Goal: Task Accomplishment & Management: Manage account settings

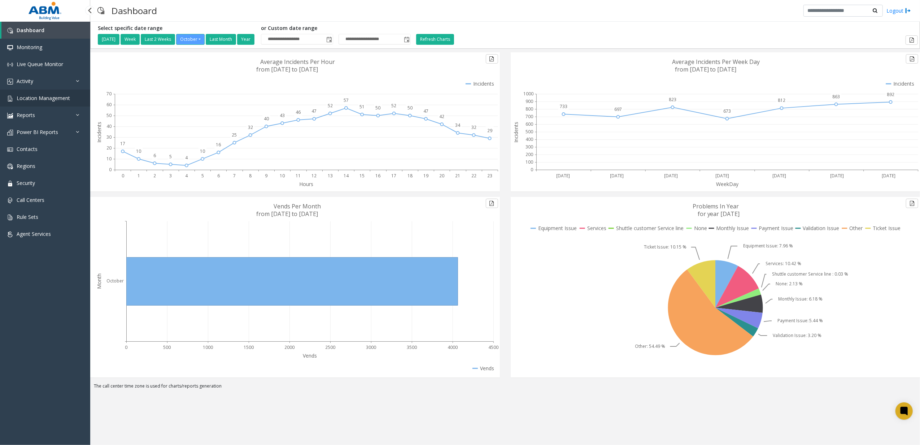
click at [46, 99] on span "Location Management" at bounding box center [43, 98] width 53 height 7
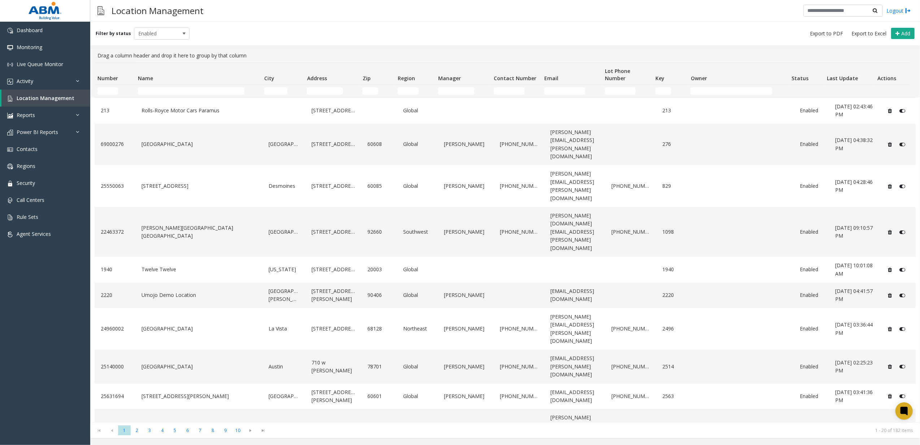
click at [186, 96] on td "Name Filter" at bounding box center [198, 90] width 126 height 13
click at [180, 92] on input "Name Filter" at bounding box center [191, 90] width 106 height 7
type input "*"
click at [100, 91] on input "Number Filter" at bounding box center [107, 90] width 21 height 7
paste input "******"
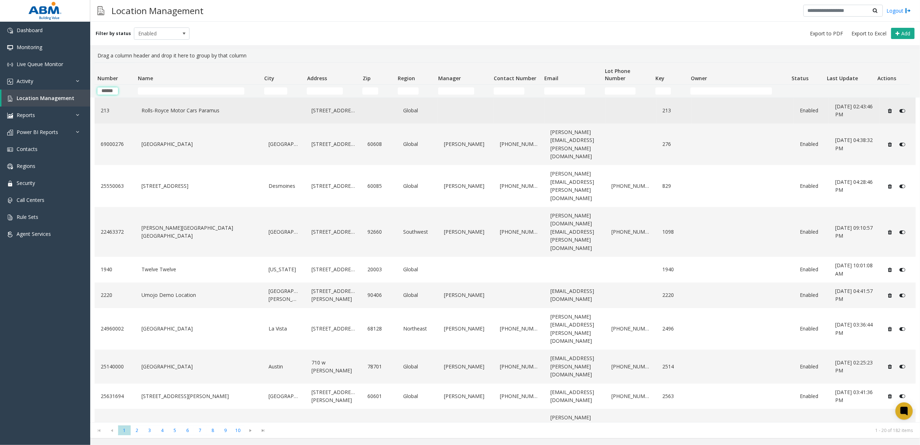
scroll to position [0, 0]
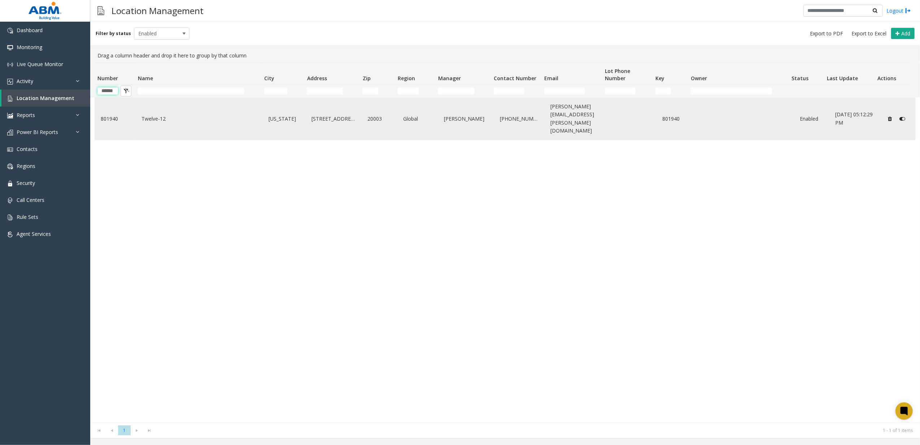
type input "******"
click at [188, 116] on link "Twelve-12" at bounding box center [199, 119] width 118 height 12
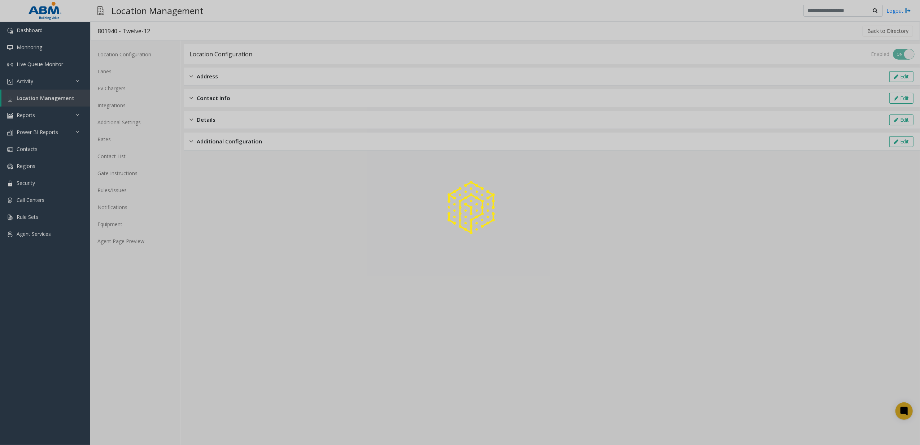
click at [121, 71] on div at bounding box center [460, 222] width 920 height 445
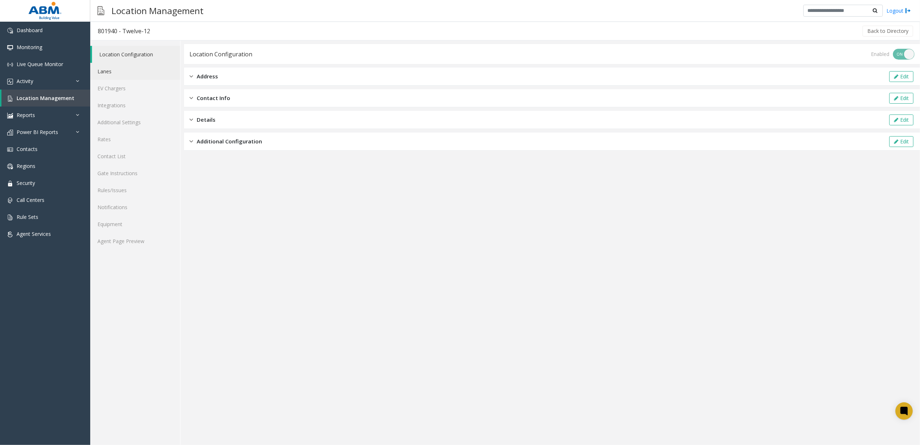
click at [119, 71] on link "Lanes" at bounding box center [135, 71] width 90 height 17
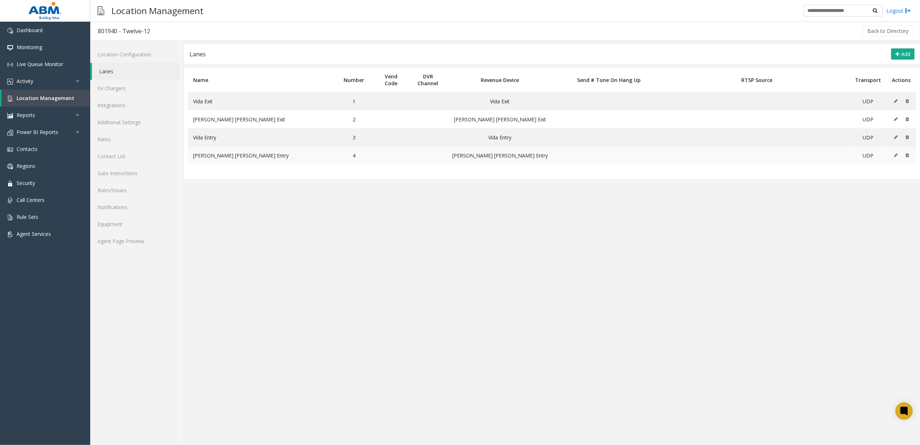
click at [894, 155] on icon at bounding box center [896, 155] width 4 height 4
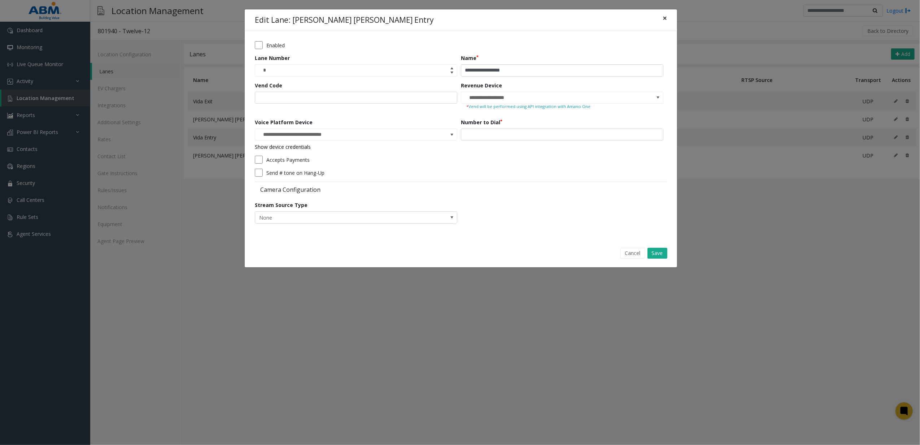
click at [669, 23] on button "×" at bounding box center [665, 18] width 14 height 18
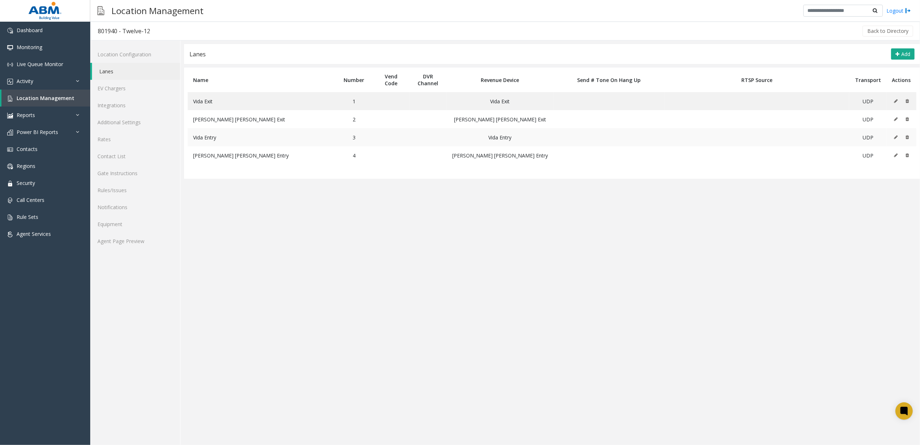
click at [894, 136] on icon at bounding box center [896, 137] width 4 height 4
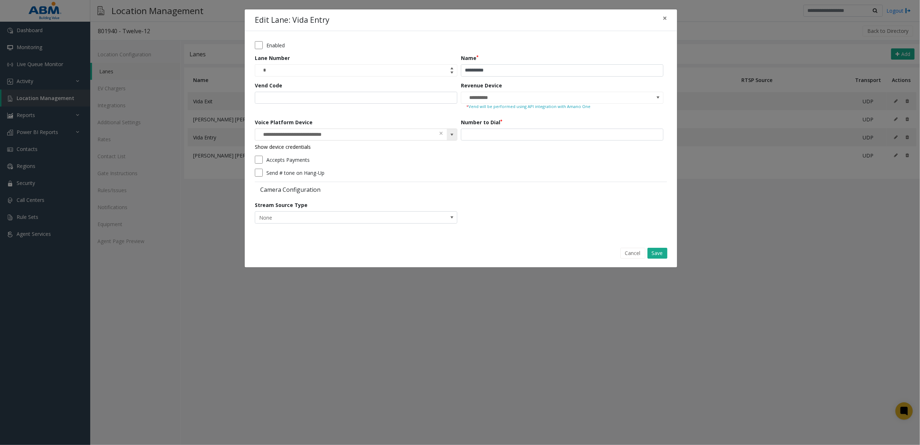
click at [454, 138] on span at bounding box center [452, 135] width 10 height 12
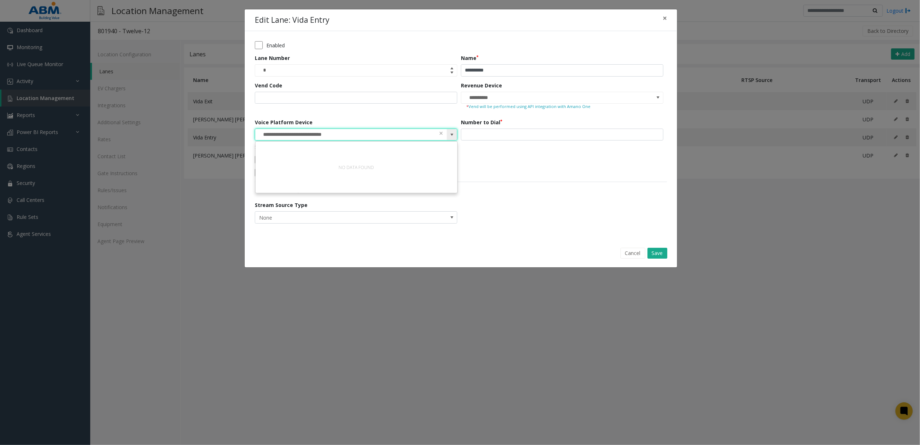
click at [454, 138] on span at bounding box center [452, 135] width 10 height 12
click at [635, 251] on button "Cancel" at bounding box center [633, 253] width 25 height 11
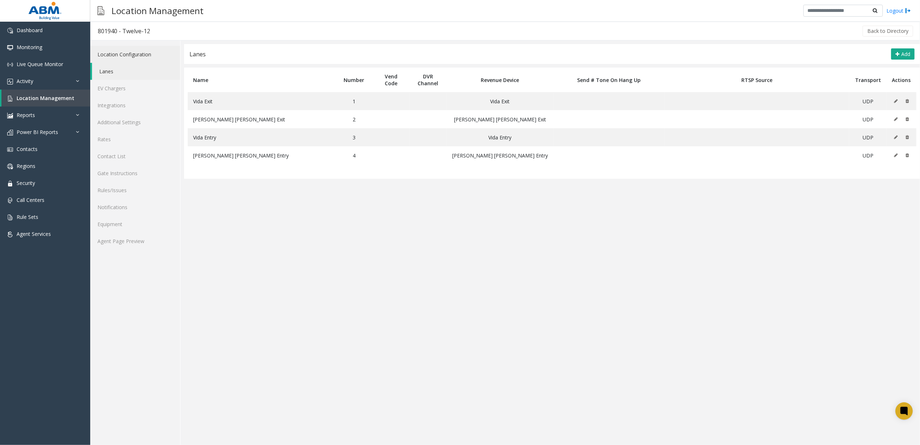
click at [159, 52] on link "Location Configuration" at bounding box center [135, 54] width 90 height 17
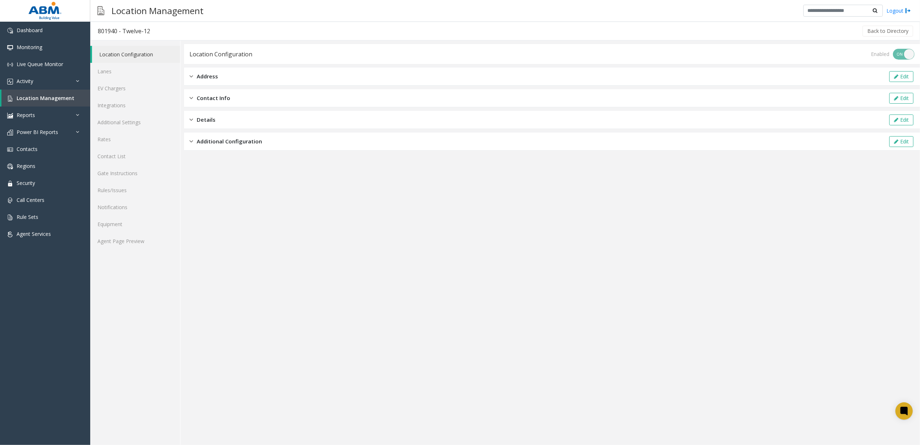
click at [225, 136] on div "Additional Configuration Edit" at bounding box center [552, 141] width 736 height 18
click at [129, 74] on link "Lanes" at bounding box center [135, 71] width 90 height 17
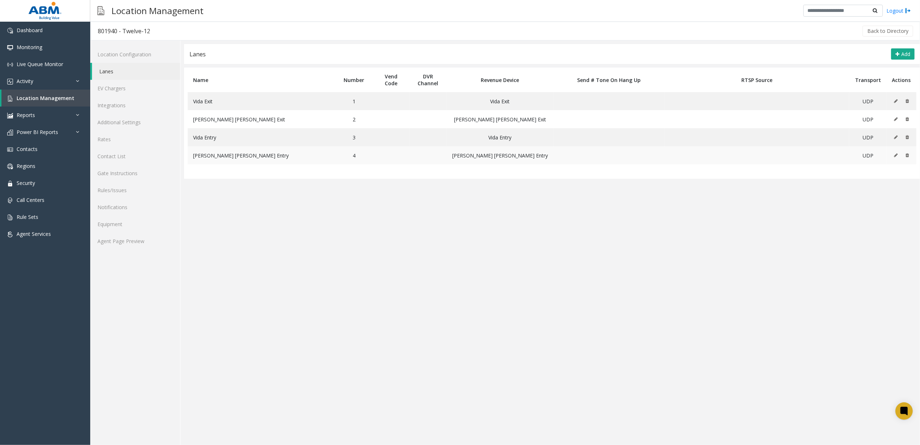
click at [264, 155] on icon at bounding box center [896, 155] width 4 height 4
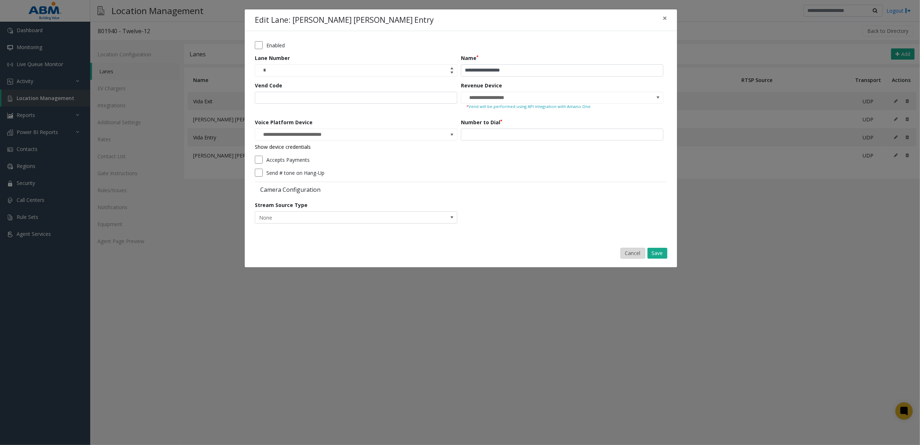
click at [264, 250] on button "Cancel" at bounding box center [633, 253] width 25 height 11
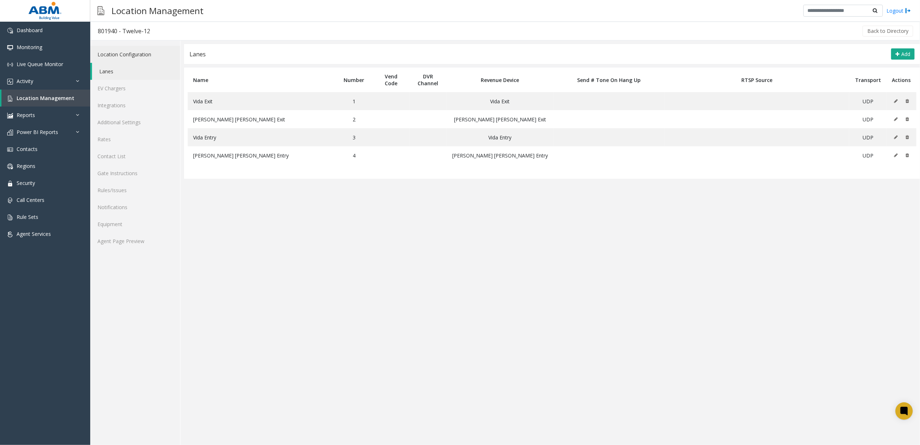
click at [139, 53] on link "Location Configuration" at bounding box center [135, 54] width 90 height 17
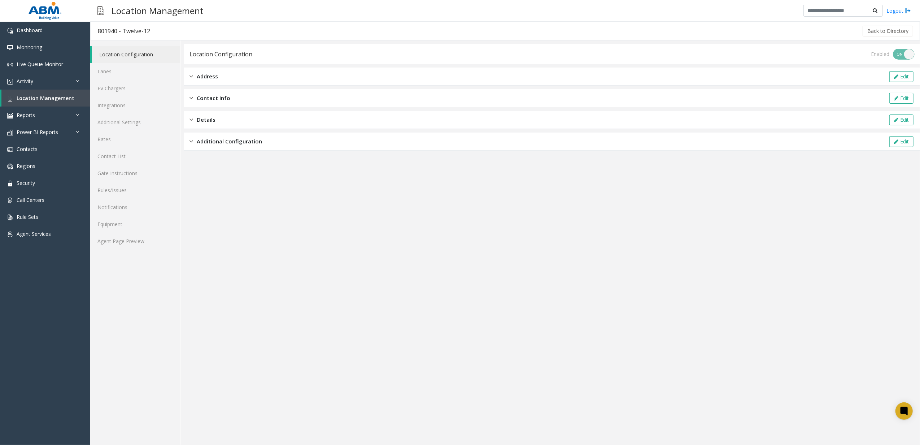
click at [264, 145] on div "Additional Configuration Edit" at bounding box center [552, 141] width 736 height 18
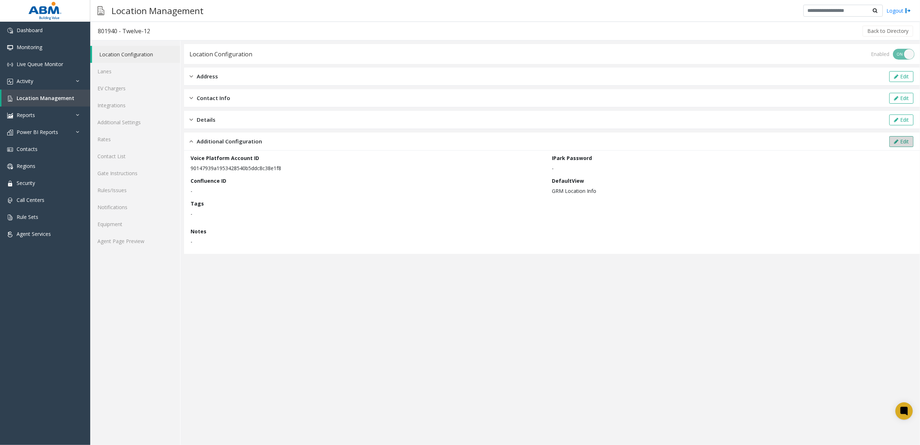
click at [264, 147] on button "Edit" at bounding box center [901, 141] width 24 height 11
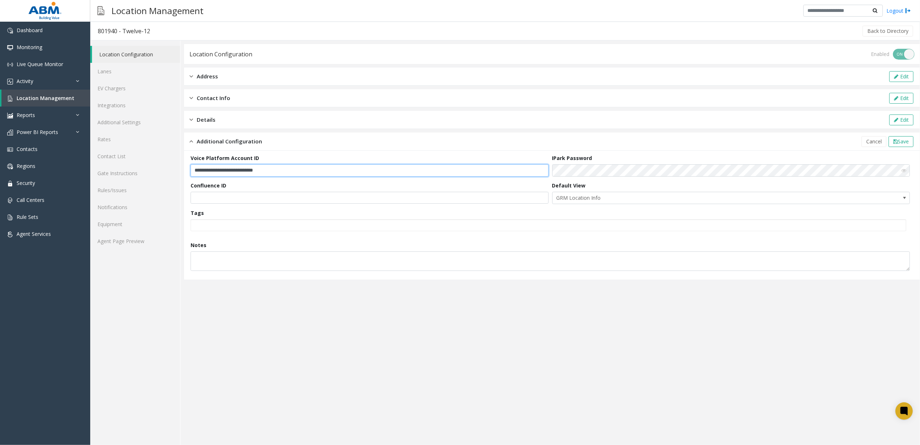
click at [264, 171] on input "**********" at bounding box center [370, 170] width 358 height 12
click at [264, 152] on div "**********" at bounding box center [552, 215] width 736 height 129
click at [264, 139] on icon at bounding box center [895, 141] width 4 height 5
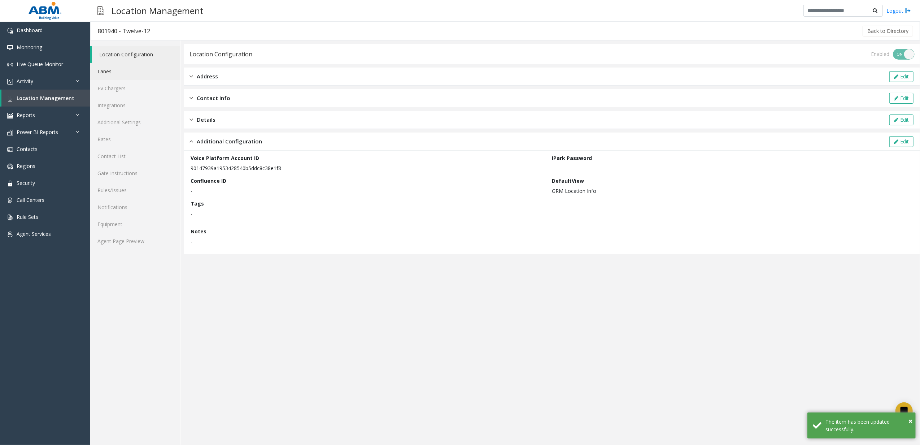
click at [114, 70] on link "Lanes" at bounding box center [135, 71] width 90 height 17
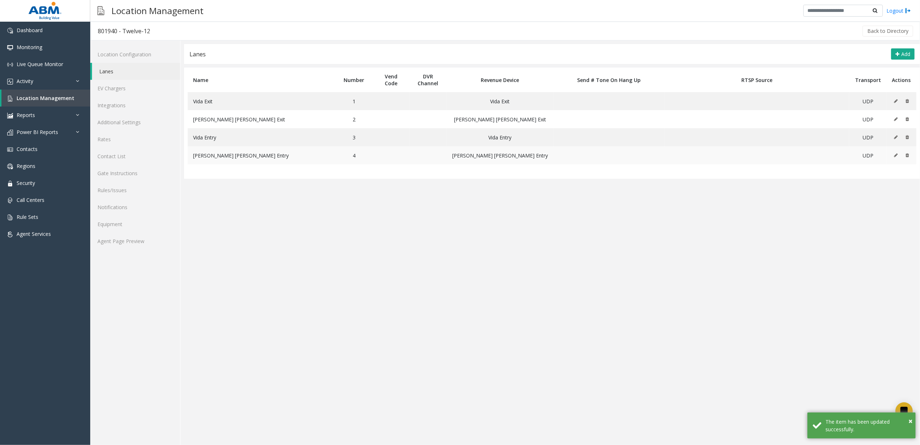
click at [264, 156] on td at bounding box center [902, 155] width 30 height 18
click at [264, 156] on icon at bounding box center [896, 155] width 4 height 4
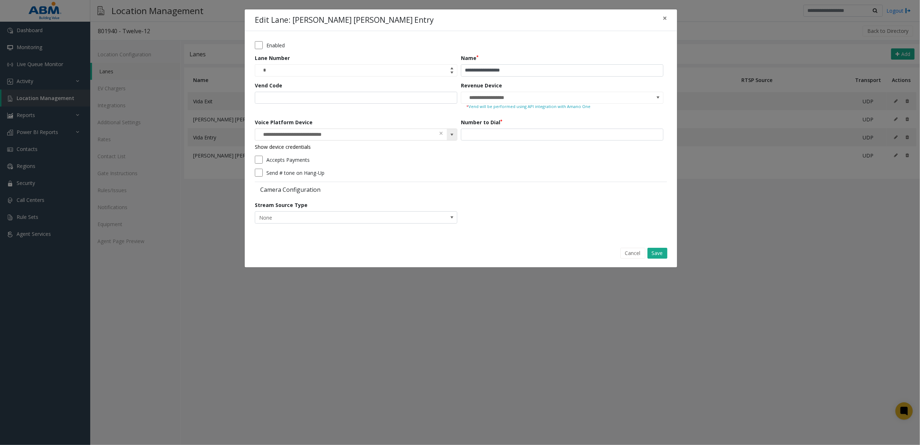
click at [264, 136] on span at bounding box center [452, 135] width 6 height 6
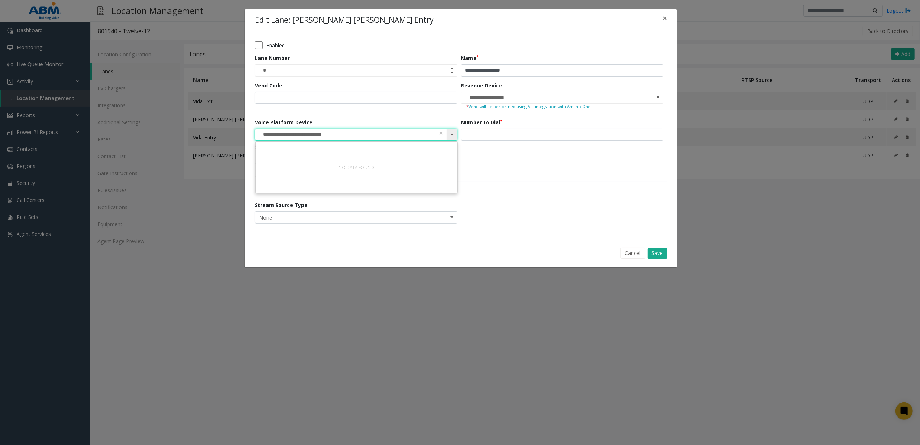
click at [264, 136] on span at bounding box center [452, 135] width 6 height 6
click at [264, 161] on div "Accepts Payments" at bounding box center [459, 160] width 409 height 8
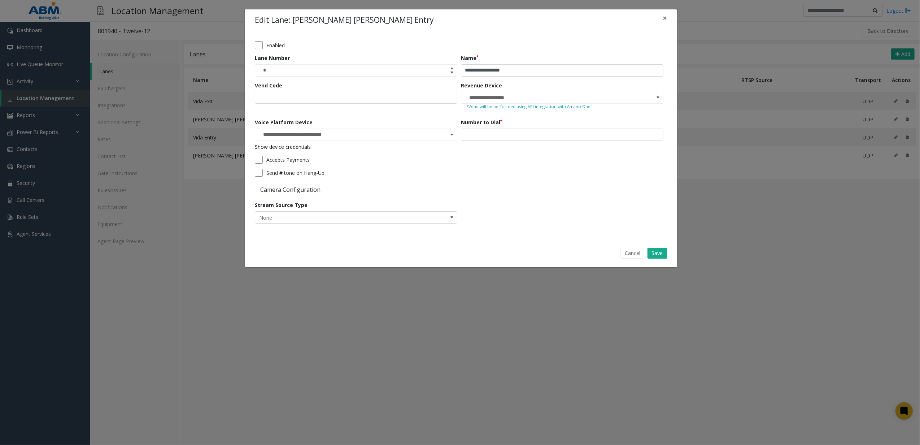
click at [264, 149] on link "Show device credentials" at bounding box center [283, 146] width 56 height 7
click at [264, 145] on link "Show device credentials" at bounding box center [283, 146] width 56 height 7
click at [264, 150] on link "Show device credentials" at bounding box center [283, 146] width 56 height 7
click at [264, 395] on div "**********" at bounding box center [460, 222] width 920 height 445
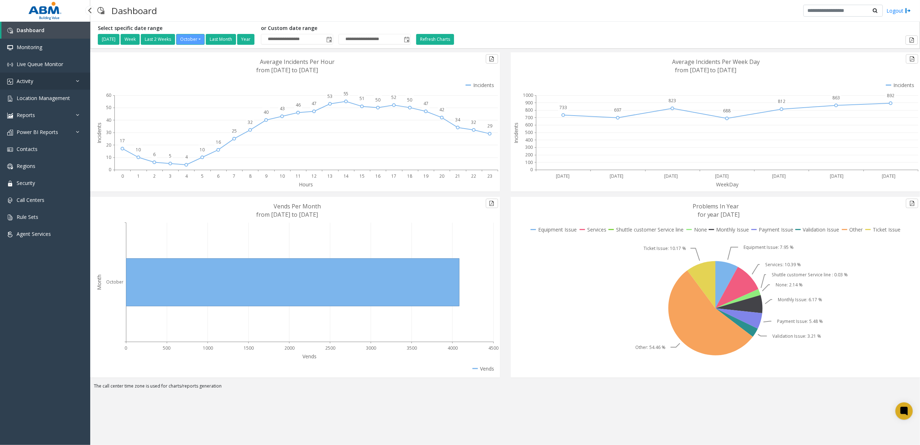
click at [48, 86] on link "Activity" at bounding box center [45, 81] width 90 height 17
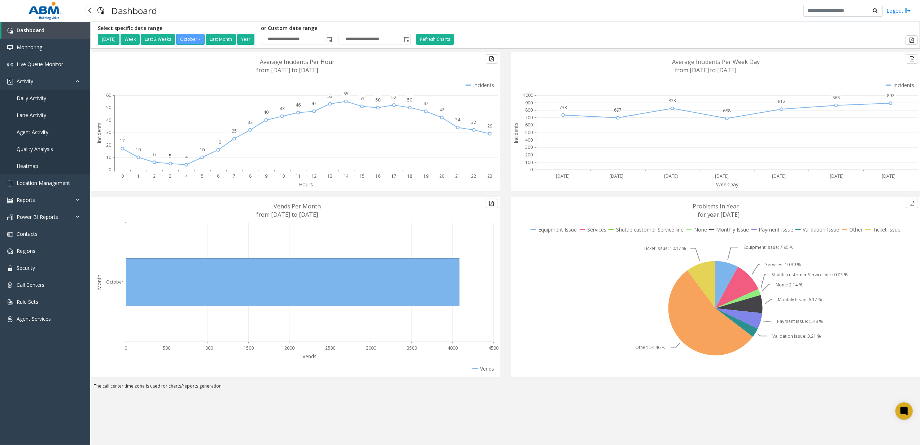
click at [51, 96] on link "Daily Activity" at bounding box center [45, 98] width 90 height 17
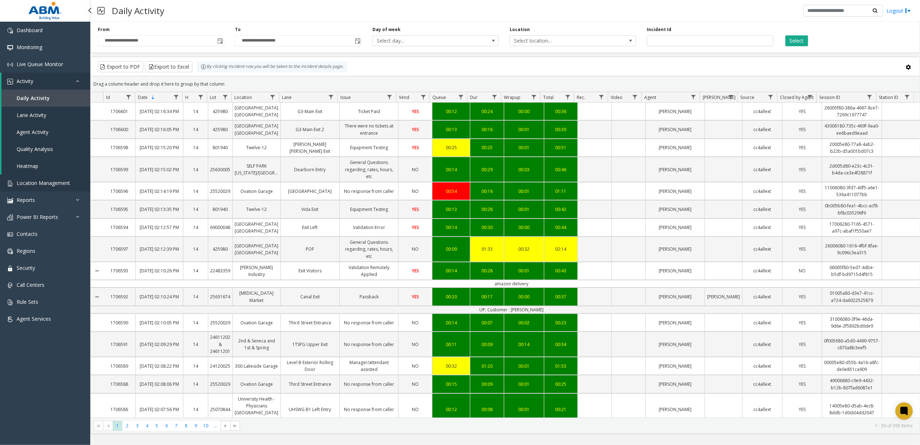
click at [36, 184] on span "Location Management" at bounding box center [43, 182] width 53 height 7
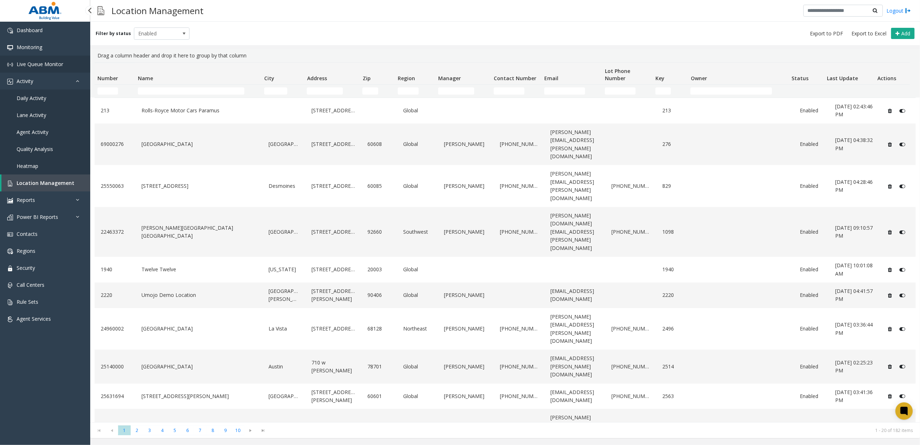
click at [51, 61] on span "Live Queue Monitor" at bounding box center [40, 64] width 47 height 7
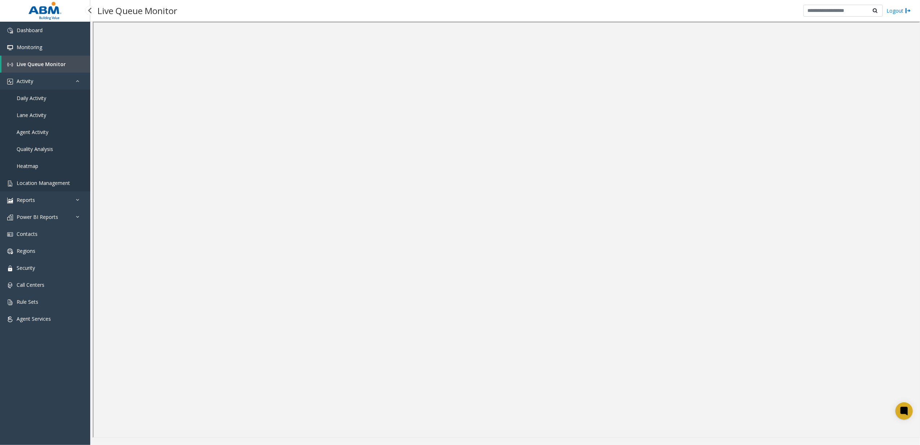
click at [54, 180] on span "Location Management" at bounding box center [43, 182] width 53 height 7
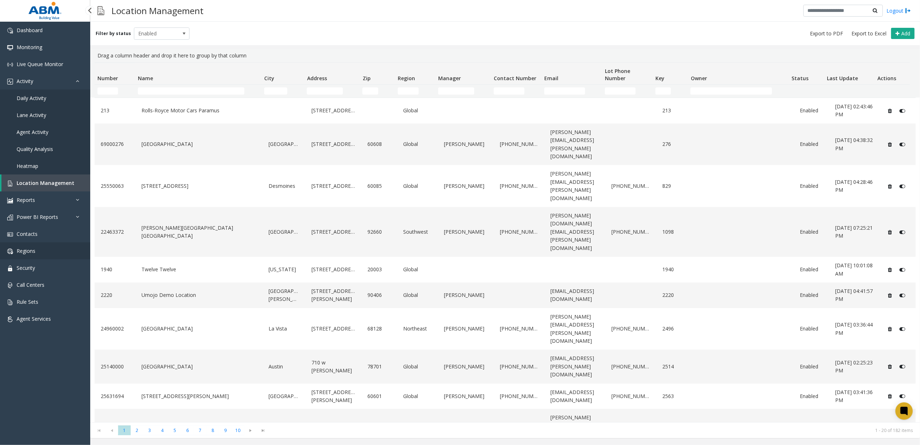
click at [49, 252] on link "Regions" at bounding box center [45, 250] width 90 height 17
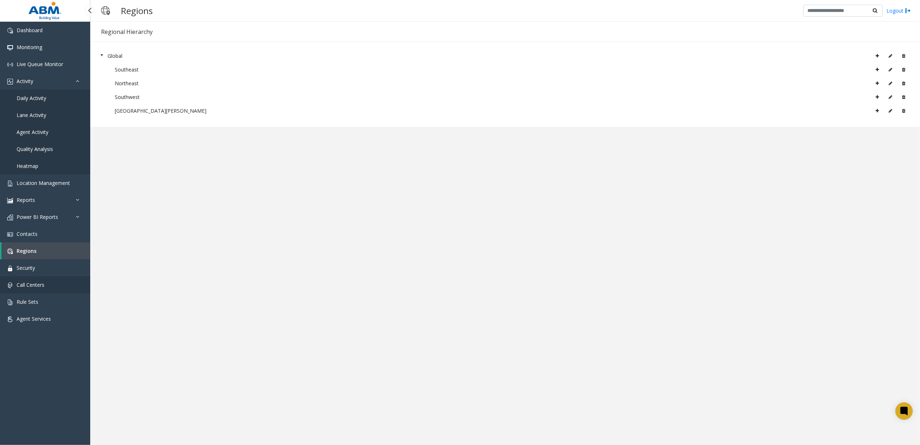
click at [54, 277] on link "Call Centers" at bounding box center [45, 284] width 90 height 17
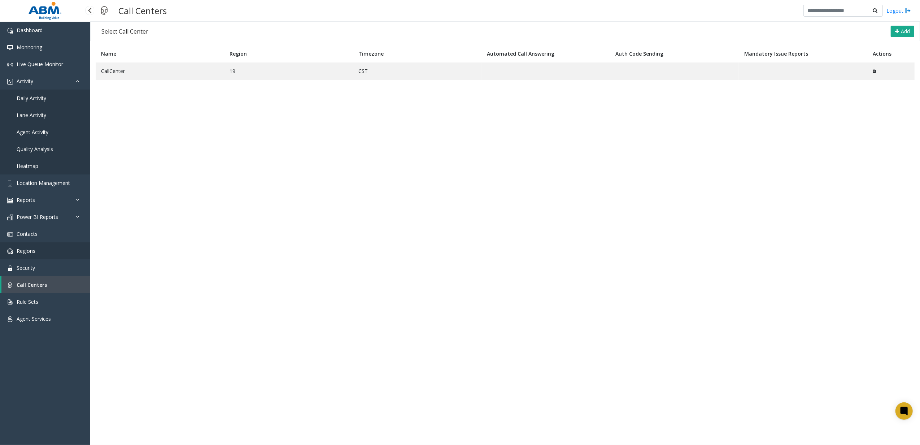
click at [51, 244] on link "Regions" at bounding box center [45, 250] width 90 height 17
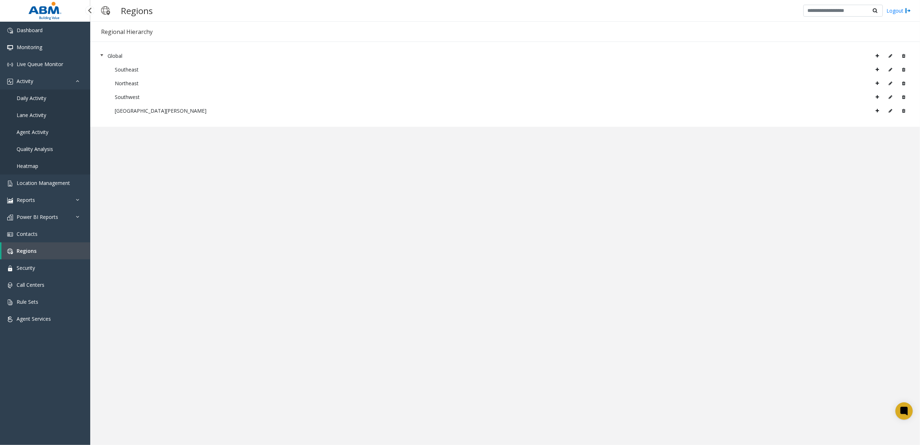
click at [32, 97] on span "Daily Activity" at bounding box center [32, 98] width 30 height 7
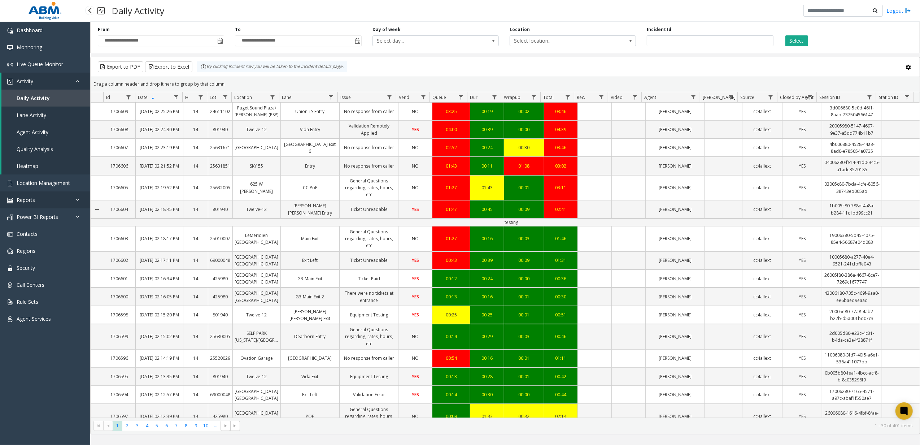
click at [72, 203] on link "Reports" at bounding box center [45, 199] width 90 height 17
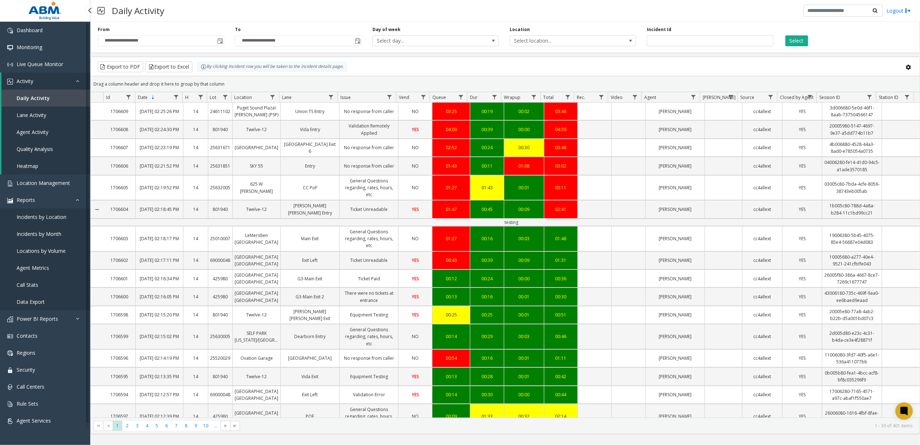
click at [52, 253] on link "Locations by Volume" at bounding box center [45, 250] width 90 height 17
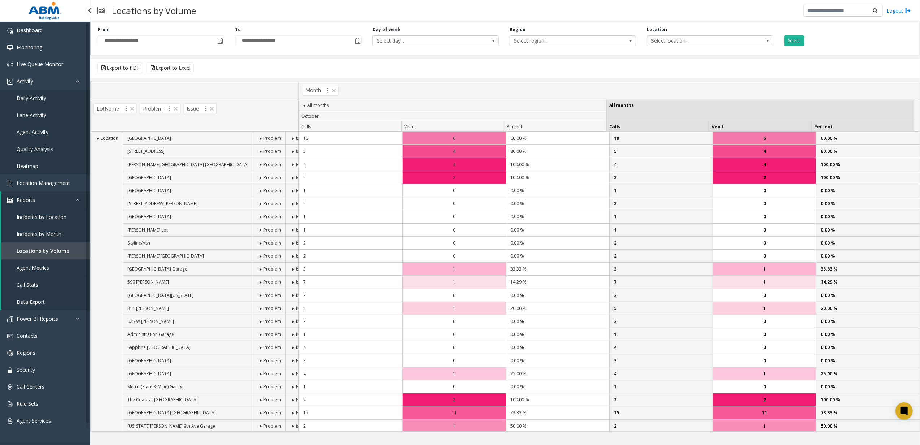
click at [40, 267] on span "Agent Metrics" at bounding box center [33, 267] width 32 height 7
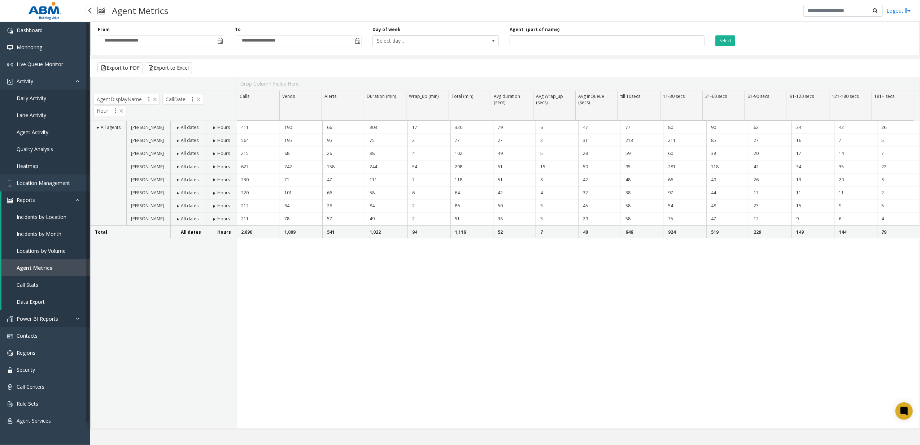
click at [65, 317] on link "Power BI Reports" at bounding box center [45, 318] width 90 height 17
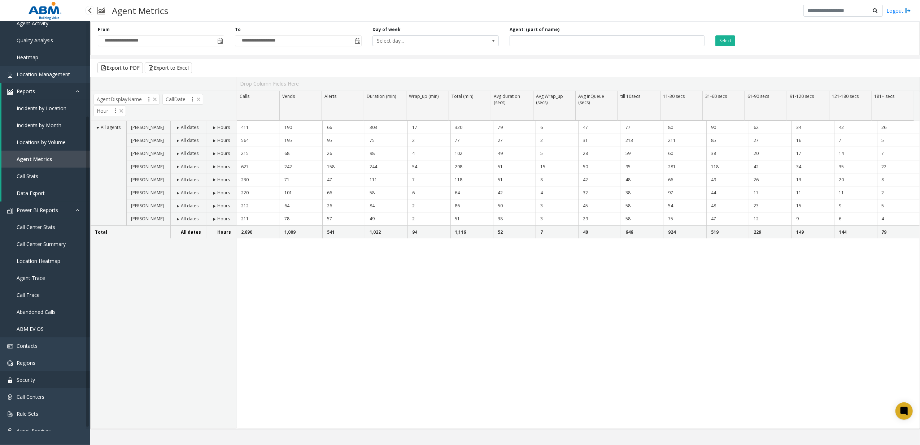
scroll to position [122, 0]
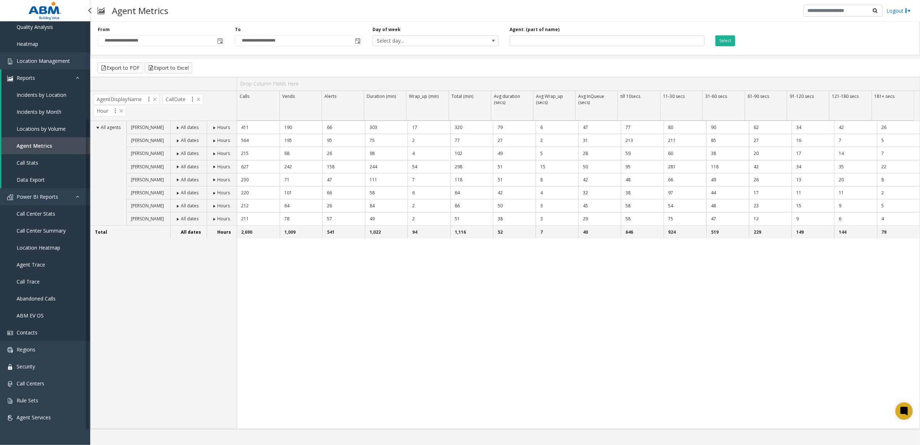
click at [29, 337] on link "Contacts" at bounding box center [45, 332] width 90 height 17
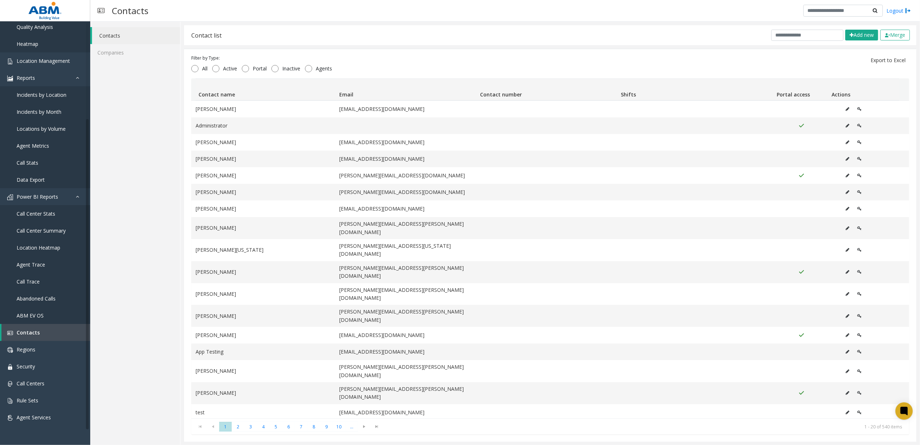
scroll to position [0, 0]
